Goal: Information Seeking & Learning: Check status

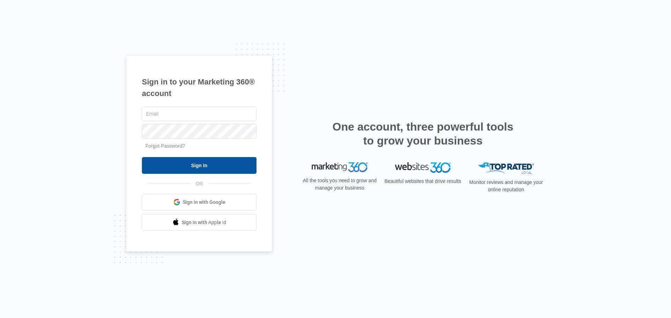
type input "[EMAIL_ADDRESS][DOMAIN_NAME]"
click at [200, 161] on input "Sign In" at bounding box center [199, 165] width 115 height 17
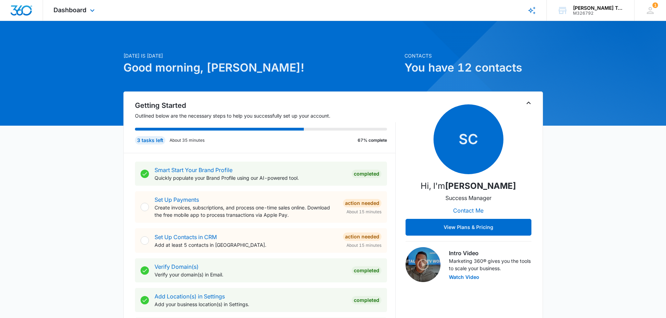
click at [89, 3] on div "Dashboard Apps Reputation Forms CRM Email Social Payments POS Content Ads Intel…" at bounding box center [75, 10] width 64 height 21
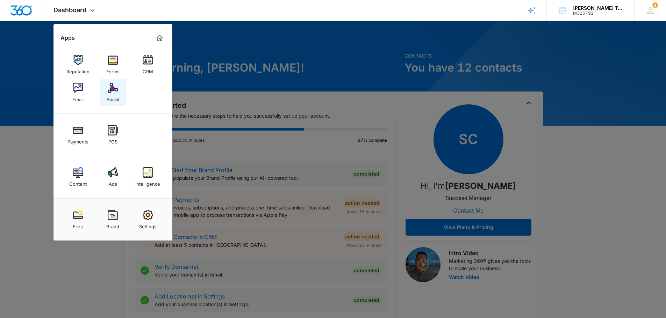
click at [121, 90] on link "Social" at bounding box center [113, 92] width 27 height 27
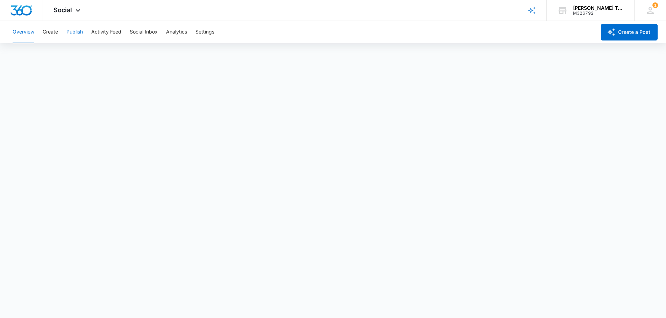
click at [77, 32] on button "Publish" at bounding box center [74, 32] width 16 height 22
click at [74, 13] on icon at bounding box center [78, 12] width 8 height 8
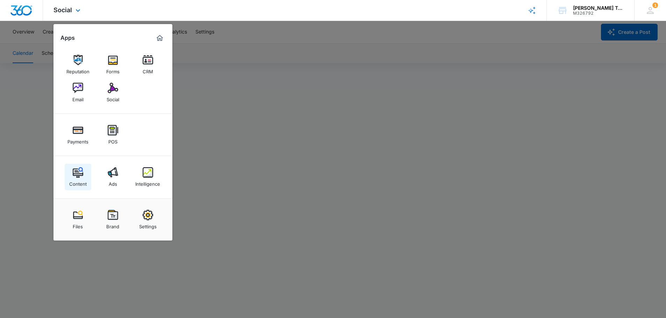
click at [77, 169] on img at bounding box center [78, 172] width 10 height 10
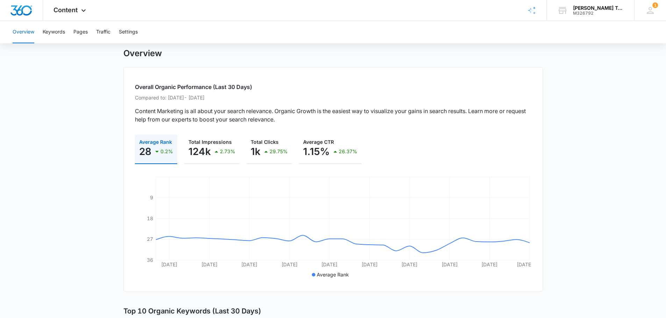
scroll to position [5, 0]
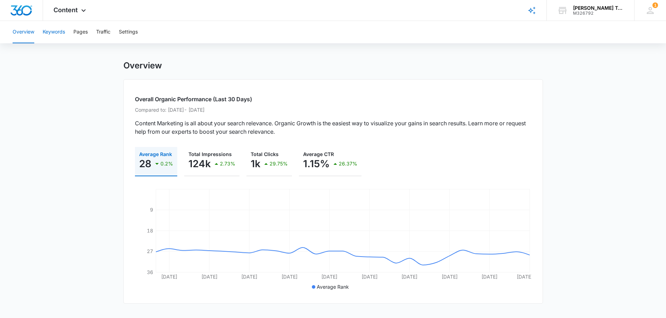
click at [58, 28] on button "Keywords" at bounding box center [54, 32] width 22 height 22
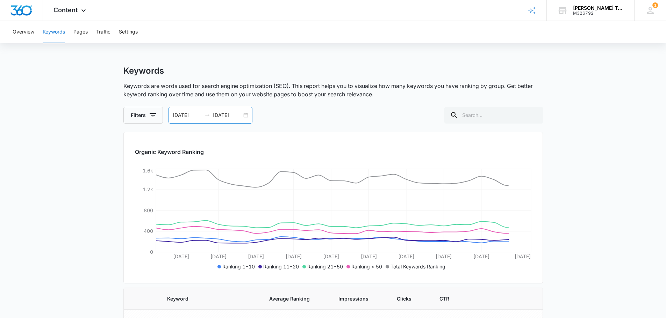
click at [247, 115] on div "[DATE] [DATE]" at bounding box center [210, 115] width 84 height 17
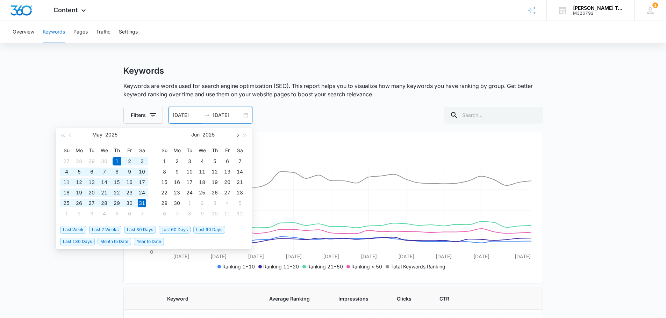
click at [235, 134] on button "button" at bounding box center [237, 135] width 8 height 14
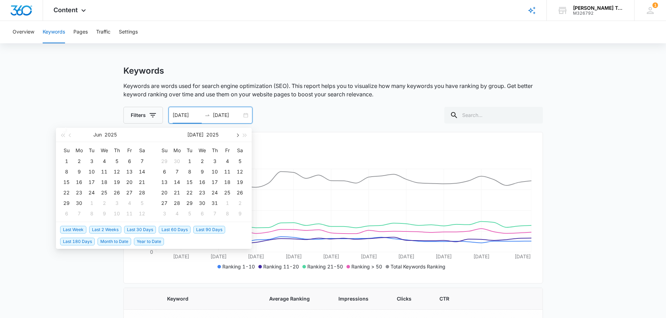
click at [235, 134] on button "button" at bounding box center [237, 135] width 8 height 14
type input "[DATE]"
click at [228, 159] on div "1" at bounding box center [227, 161] width 8 height 8
click at [239, 133] on button "button" at bounding box center [237, 135] width 8 height 14
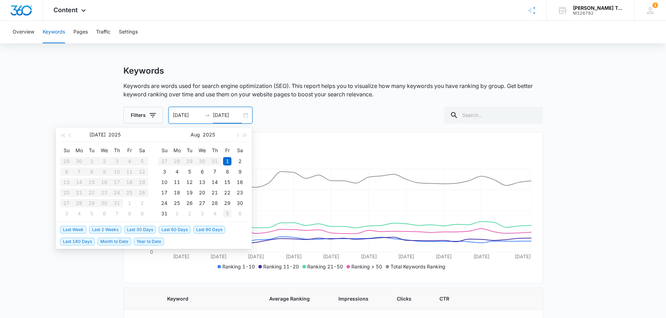
type input "[DATE]"
click at [167, 213] on div "31" at bounding box center [164, 214] width 8 height 8
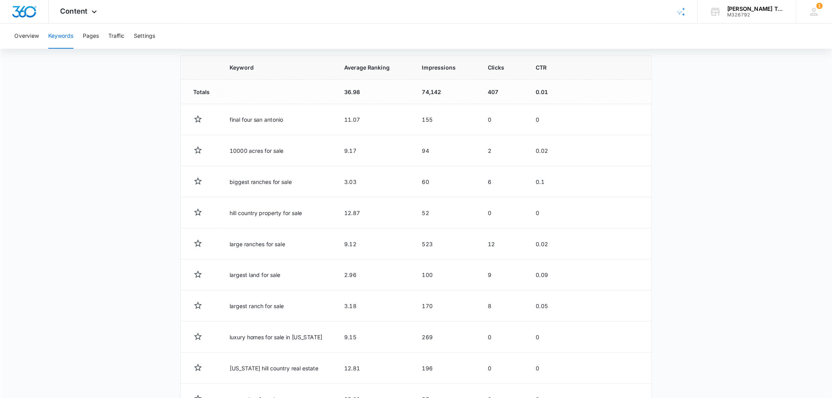
scroll to position [239, 0]
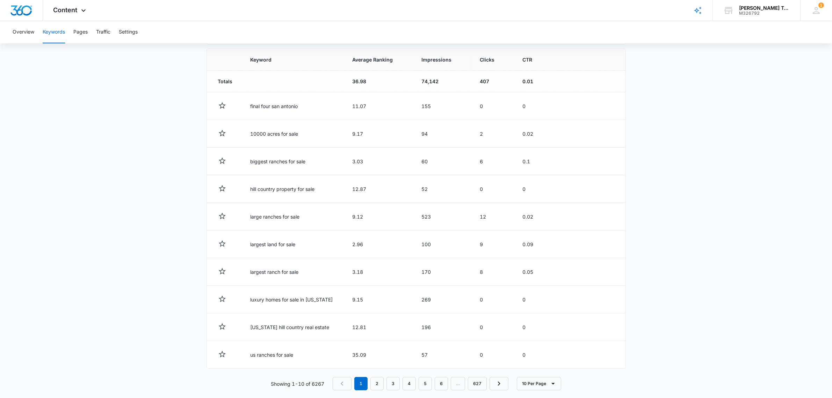
drag, startPoint x: 666, startPoint y: 14, endPoint x: 661, endPoint y: 237, distance: 222.9
click at [661, 237] on main "Keywords Keywords are words used for search engine optimization (SEO). This rep…" at bounding box center [416, 116] width 832 height 580
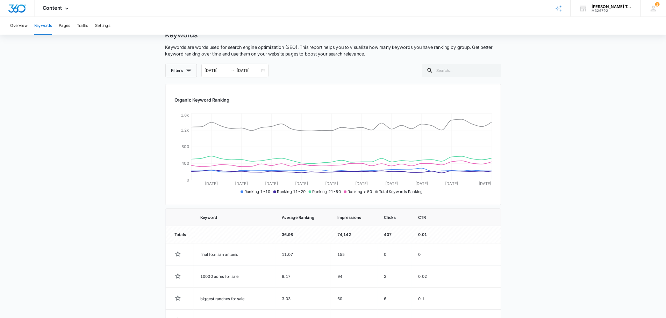
scroll to position [0, 0]
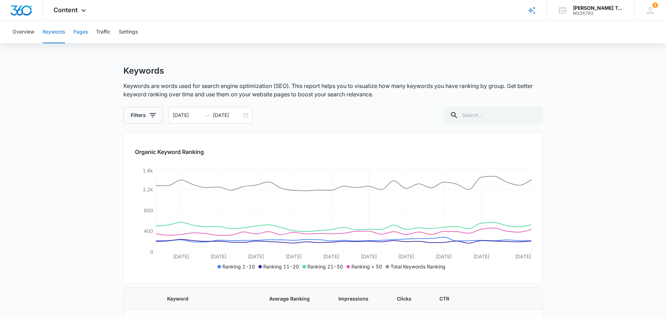
drag, startPoint x: 826, startPoint y: 1, endPoint x: 76, endPoint y: 30, distance: 751.0
click at [76, 30] on button "Pages" at bounding box center [80, 32] width 14 height 22
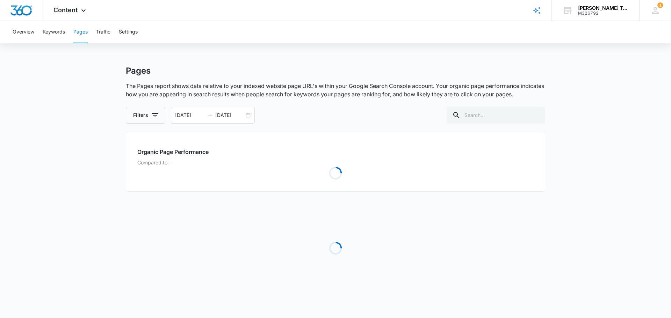
click at [78, 34] on button "Pages" at bounding box center [80, 32] width 14 height 22
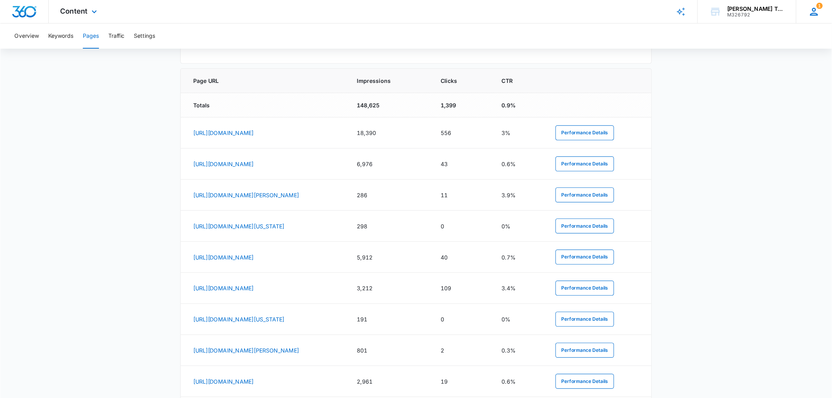
scroll to position [278, 0]
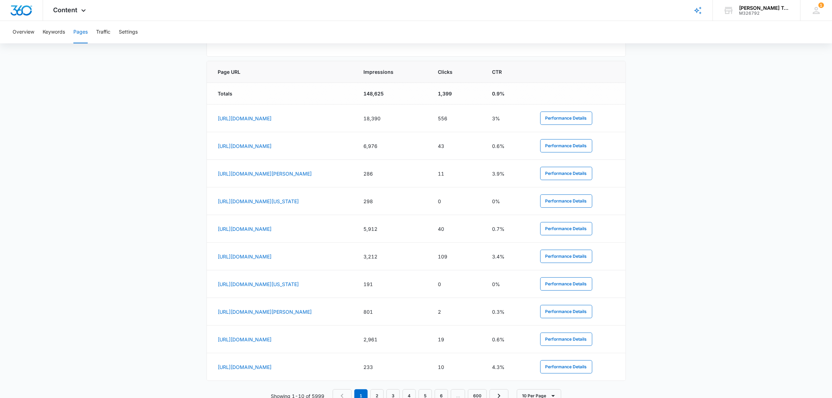
drag, startPoint x: 657, startPoint y: 2, endPoint x: 60, endPoint y: 170, distance: 620.1
click at [60, 172] on main "Pages The Pages report shows data relative to your indexed website page URL's w…" at bounding box center [416, 103] width 832 height 631
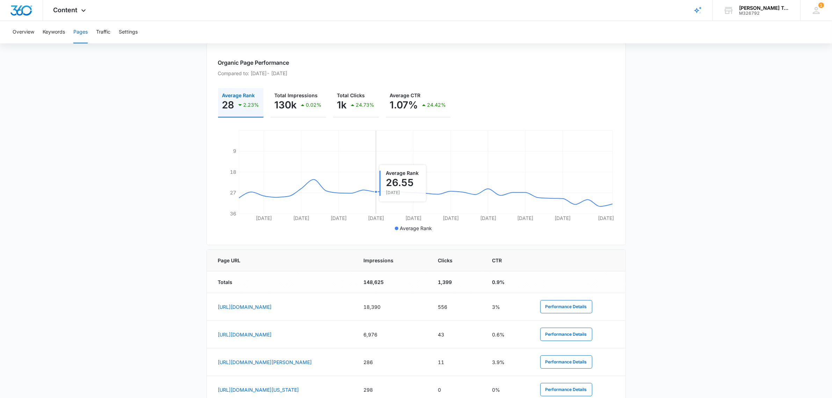
scroll to position [0, 0]
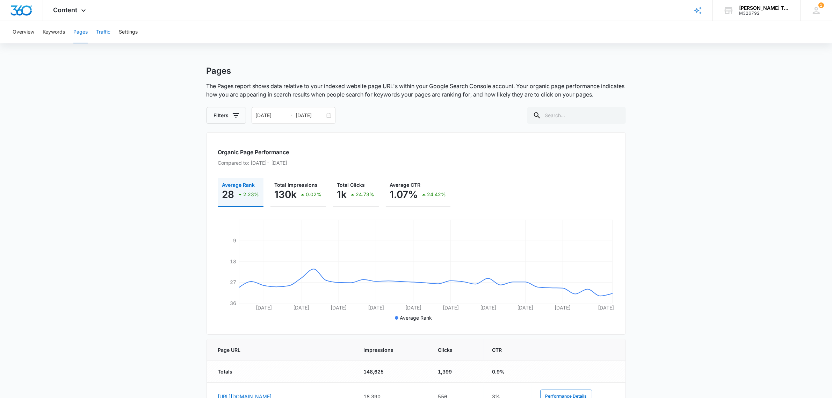
click at [98, 31] on button "Traffic" at bounding box center [103, 32] width 14 height 22
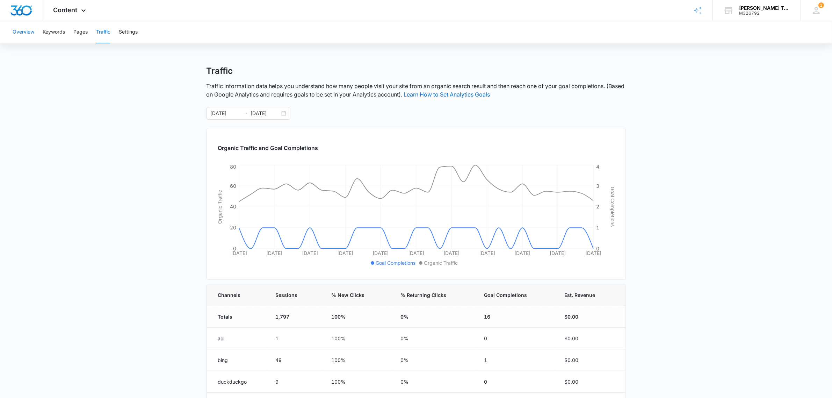
click at [24, 30] on button "Overview" at bounding box center [24, 32] width 22 height 22
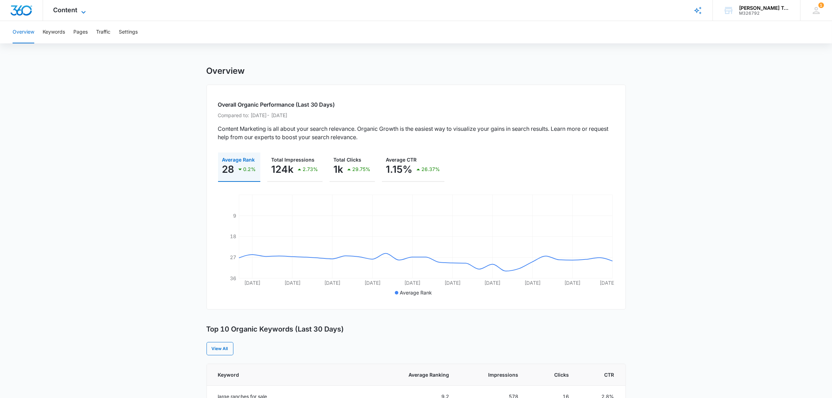
click at [71, 9] on span "Content" at bounding box center [65, 9] width 24 height 7
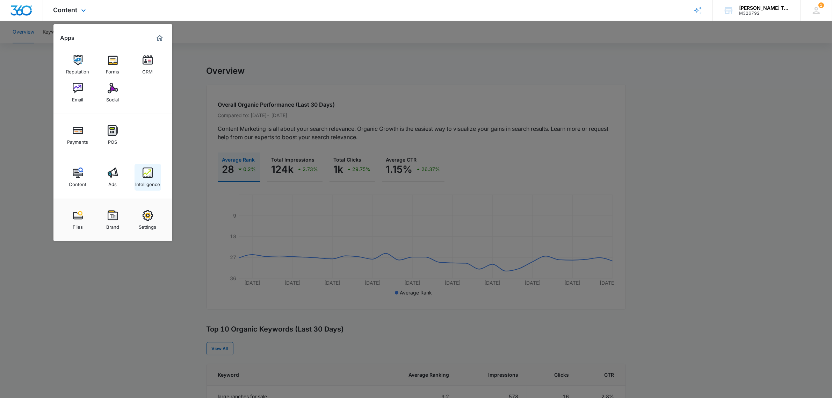
click at [148, 181] on div "Intelligence" at bounding box center [147, 182] width 25 height 9
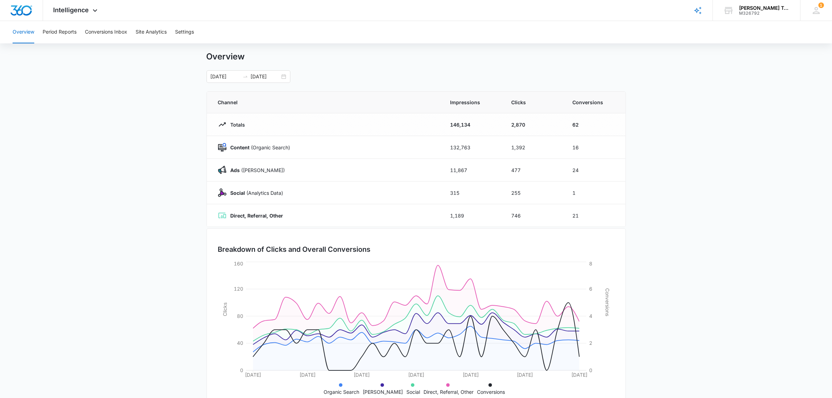
scroll to position [16, 0]
click at [57, 29] on button "Period Reports" at bounding box center [60, 32] width 34 height 22
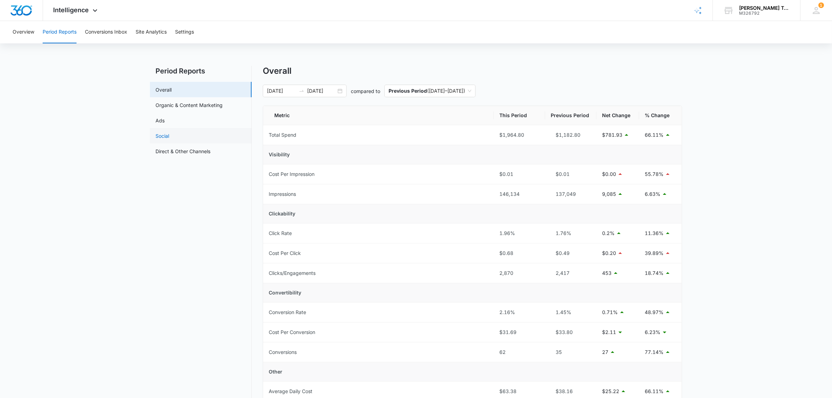
click at [167, 134] on link "Social" at bounding box center [162, 135] width 14 height 7
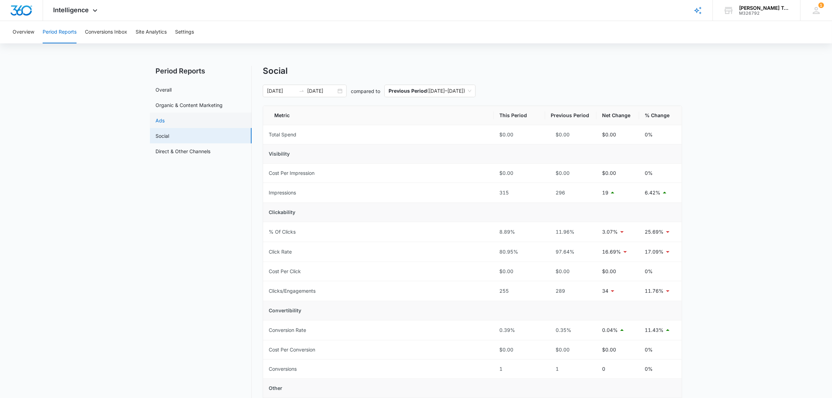
click at [162, 121] on link "Ads" at bounding box center [159, 120] width 9 height 7
click at [172, 90] on link "Overall" at bounding box center [163, 89] width 16 height 7
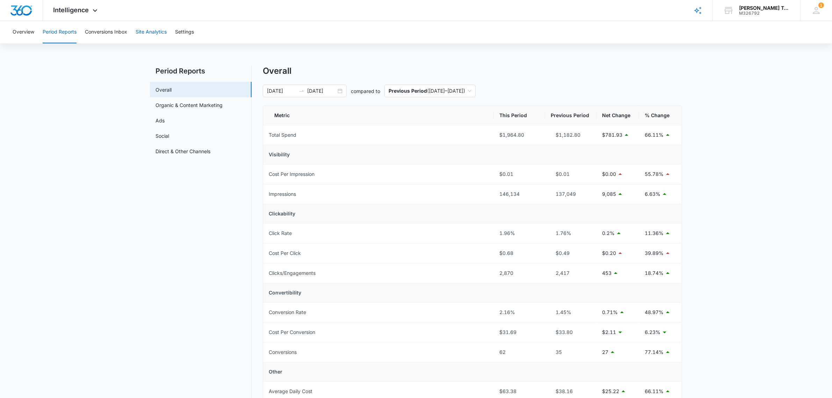
click at [147, 34] on button "Site Analytics" at bounding box center [151, 32] width 31 height 22
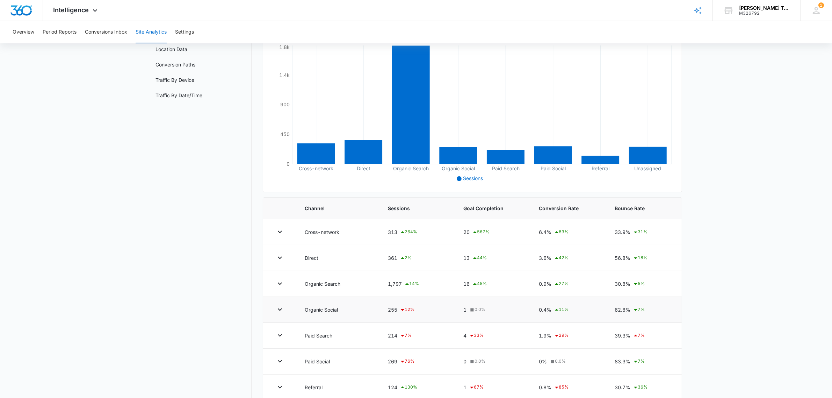
scroll to position [87, 0]
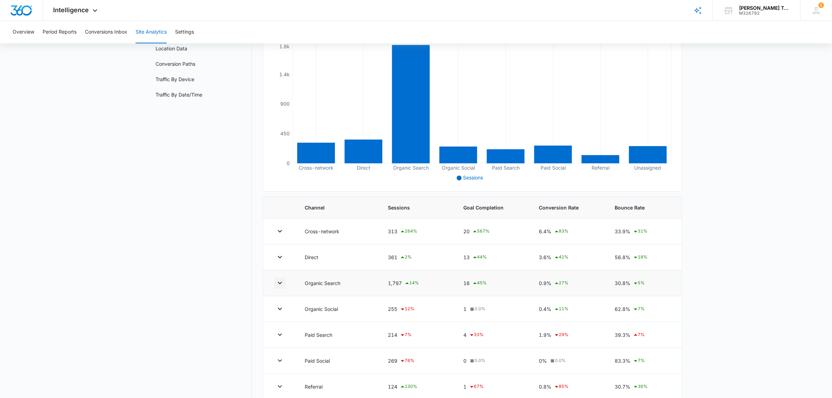
click at [277, 284] on icon "button" at bounding box center [280, 282] width 8 height 8
click at [388, 282] on div "1,797 14 %" at bounding box center [417, 283] width 59 height 8
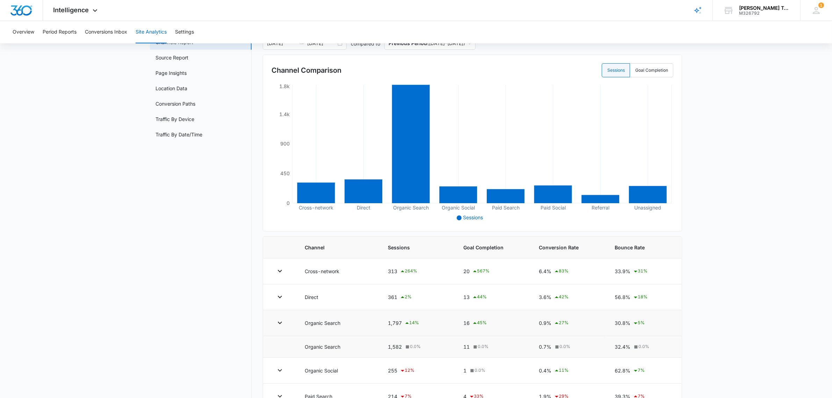
scroll to position [0, 0]
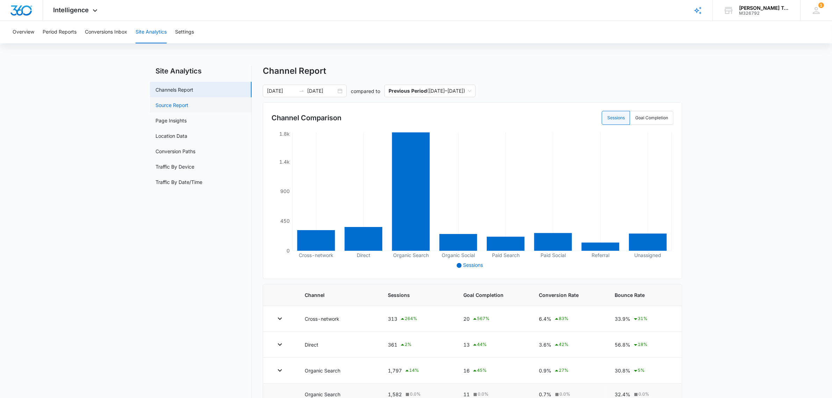
click at [162, 104] on link "Source Report" at bounding box center [171, 104] width 33 height 7
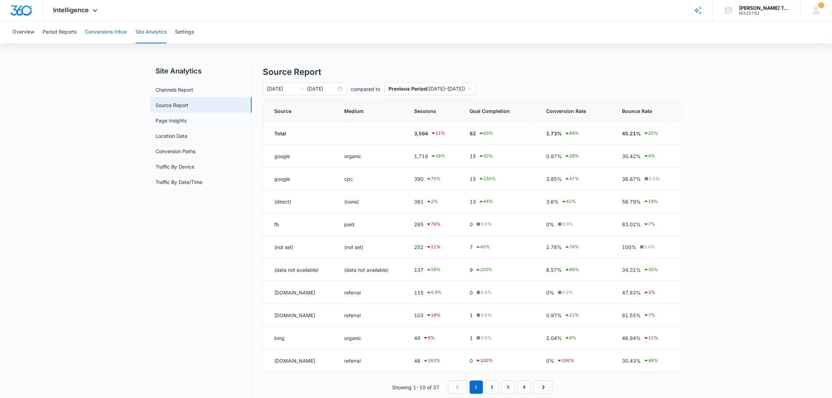
click at [105, 27] on button "Conversions Inbox" at bounding box center [106, 32] width 42 height 22
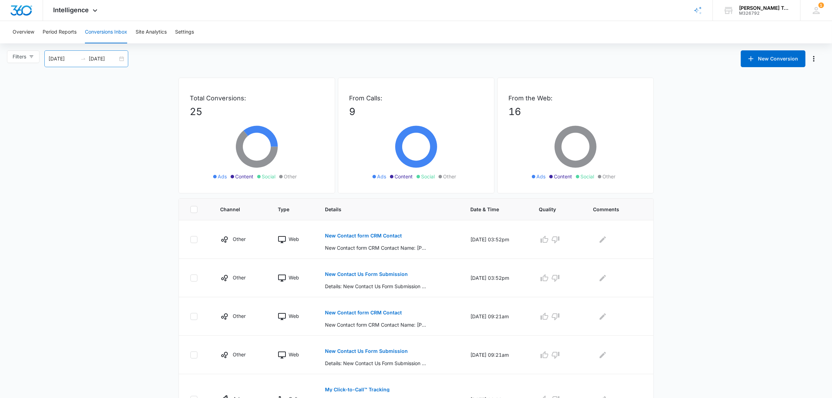
click at [121, 57] on div "[DATE] [DATE]" at bounding box center [86, 58] width 84 height 17
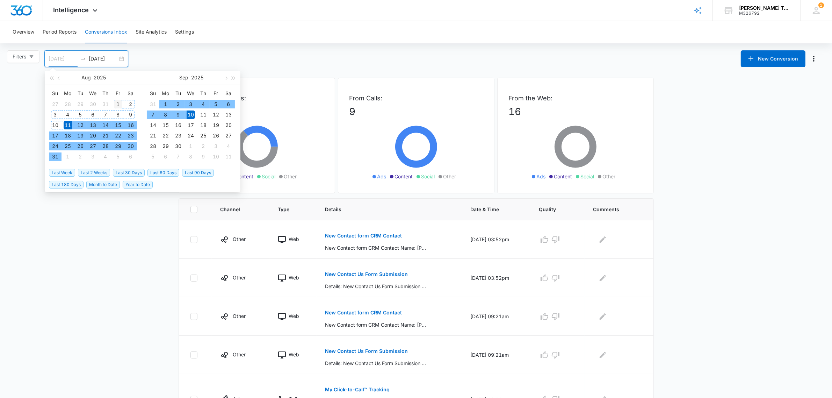
type input "[DATE]"
click at [114, 102] on div "1" at bounding box center [118, 104] width 8 height 8
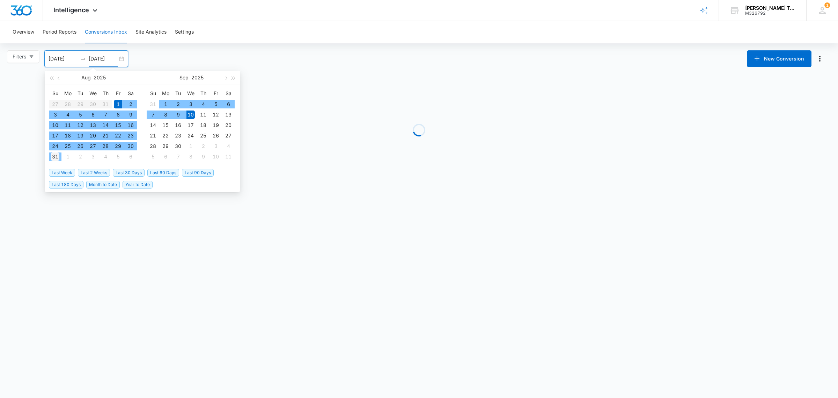
type input "[DATE]"
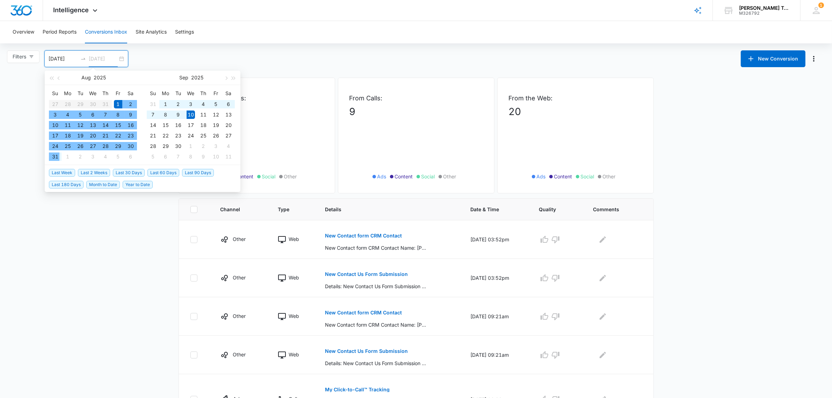
click at [54, 154] on div "31" at bounding box center [55, 156] width 8 height 8
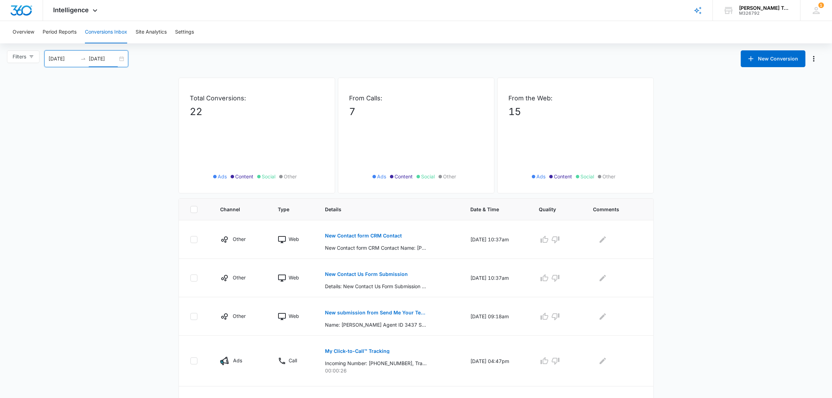
click at [109, 290] on main "Filters [DATE] [DATE] New Conversion [DATE] Su Mo Tu We Th Fr Sa 27 28 29 30 31…" at bounding box center [416, 368] width 832 height 637
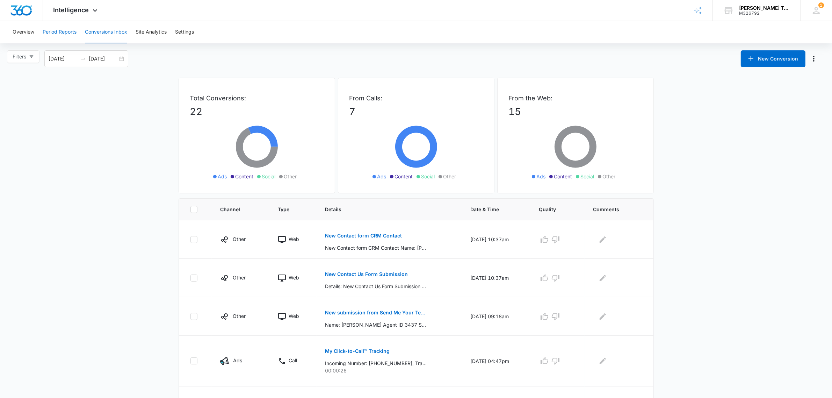
click at [53, 29] on button "Period Reports" at bounding box center [60, 32] width 34 height 22
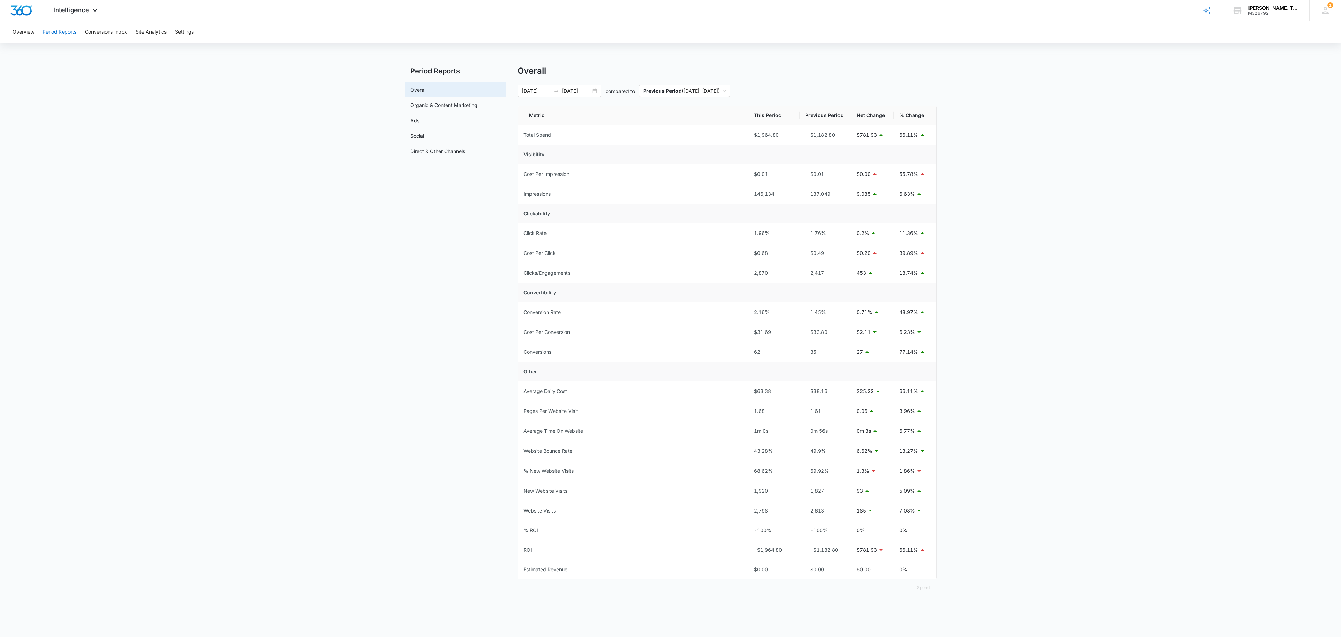
drag, startPoint x: 879, startPoint y: 15, endPoint x: 1035, endPoint y: 274, distance: 302.0
click at [670, 277] on main "Period Reports Overall Organic & Content Marketing Ads Social Direct & Other Ch…" at bounding box center [670, 339] width 1341 height 547
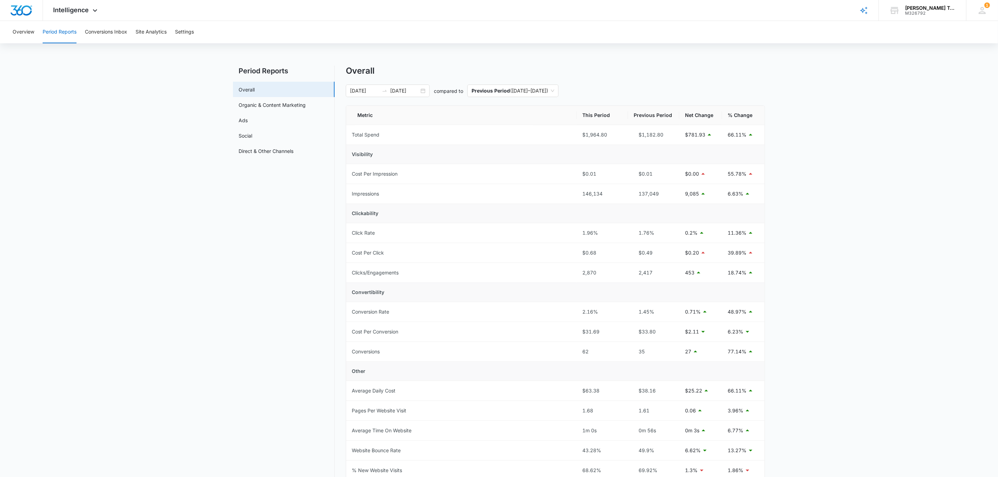
drag, startPoint x: 1325, startPoint y: 0, endPoint x: 797, endPoint y: 243, distance: 581.8
click at [670, 243] on main "Period Reports Overall Organic & Content Marketing Ads Social Direct & Other Ch…" at bounding box center [499, 339] width 998 height 547
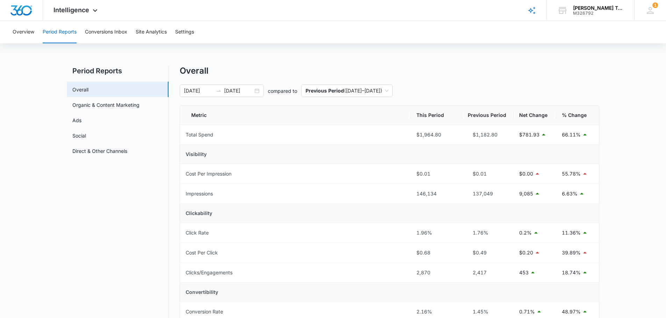
drag, startPoint x: 979, startPoint y: 0, endPoint x: 483, endPoint y: 78, distance: 501.8
click at [87, 10] on span "Intelligence" at bounding box center [71, 9] width 36 height 7
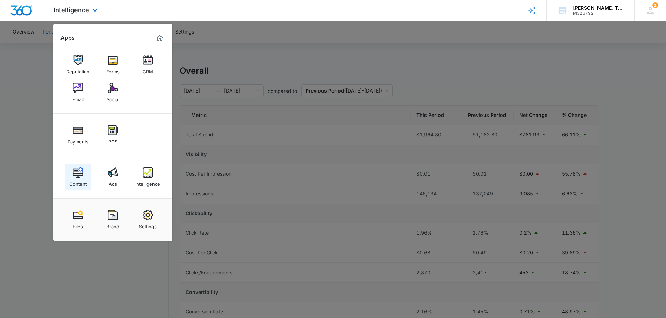
click at [78, 173] on img at bounding box center [78, 172] width 10 height 10
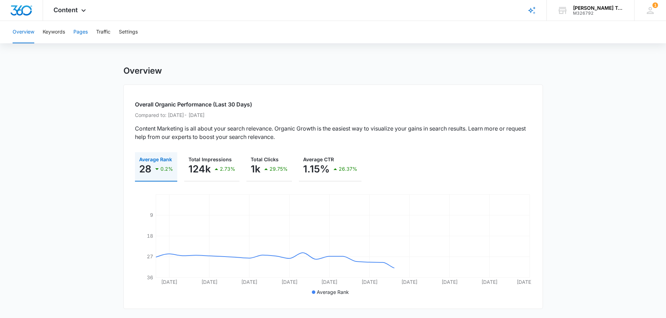
click at [82, 29] on button "Pages" at bounding box center [80, 32] width 14 height 22
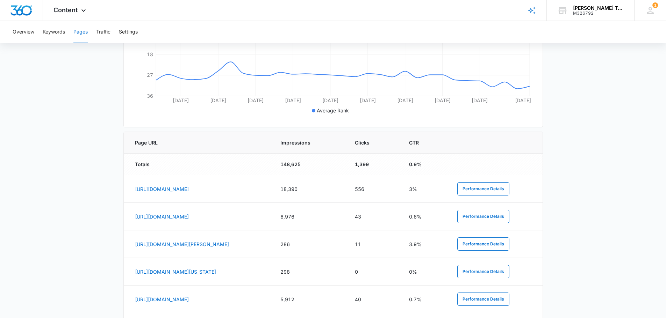
scroll to position [245, 0]
